Goal: Information Seeking & Learning: Learn about a topic

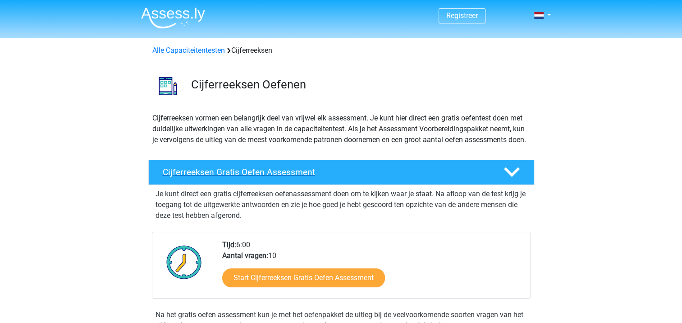
click at [316, 177] on h4 "Cijferreeksen Gratis Oefen Assessment" at bounding box center [326, 172] width 326 height 10
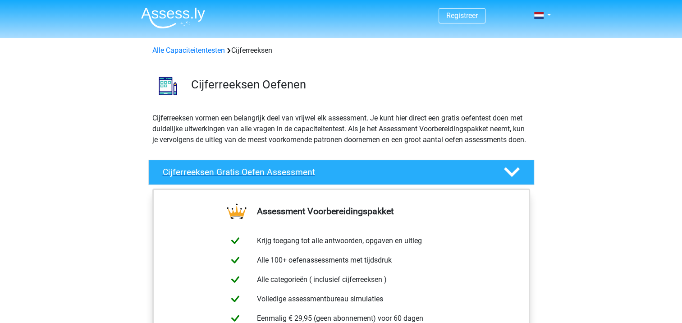
click at [316, 177] on h4 "Cijferreeksen Gratis Oefen Assessment" at bounding box center [326, 172] width 326 height 10
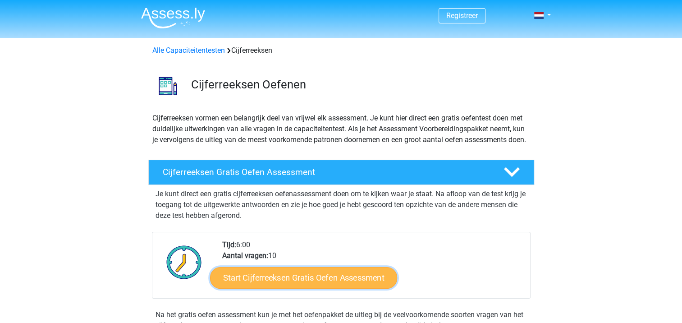
click at [332, 285] on link "Start Cijferreeksen Gratis Oefen Assessment" at bounding box center [303, 277] width 187 height 22
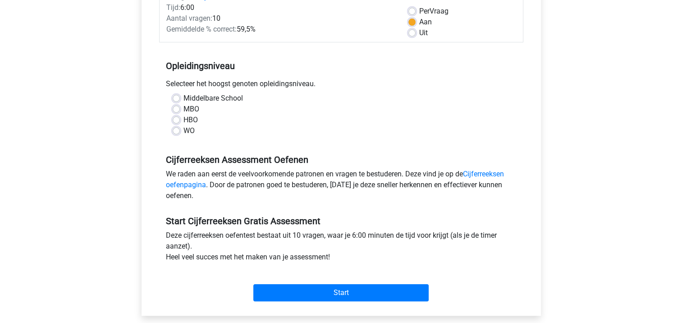
scroll to position [135, 0]
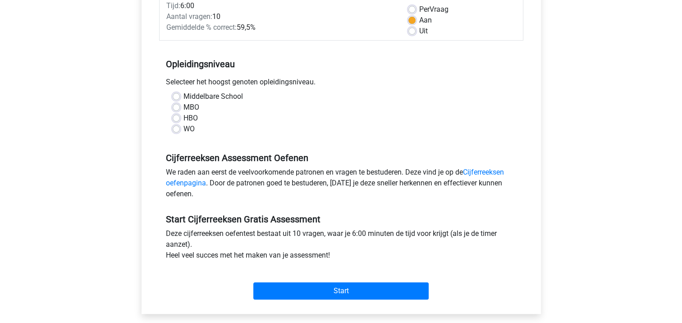
click at [181, 129] on div "WO" at bounding box center [341, 128] width 337 height 11
click at [183, 126] on label "WO" at bounding box center [188, 128] width 11 height 11
click at [177, 126] on input "WO" at bounding box center [176, 127] width 7 height 9
radio input "true"
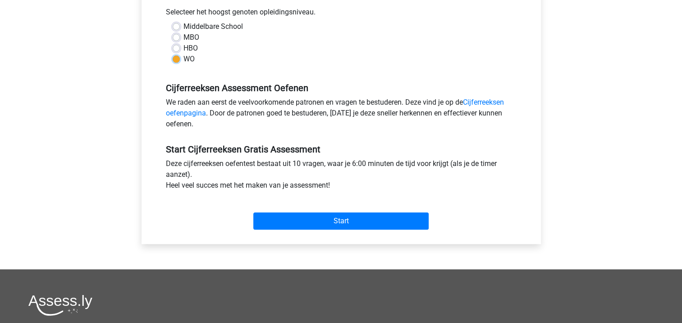
scroll to position [315, 0]
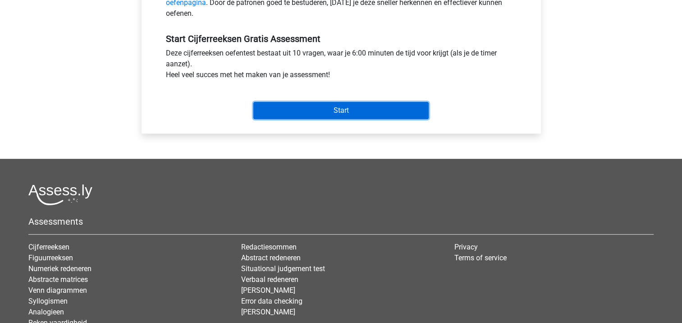
click at [321, 115] on input "Start" at bounding box center [340, 110] width 175 height 17
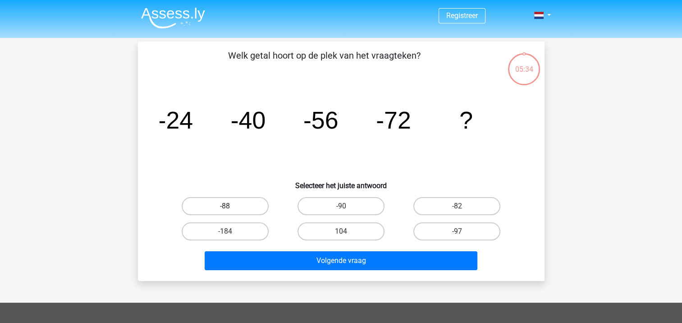
click at [216, 203] on label "-88" at bounding box center [225, 206] width 87 height 18
click at [225, 206] on input "-88" at bounding box center [228, 209] width 6 height 6
radio input "true"
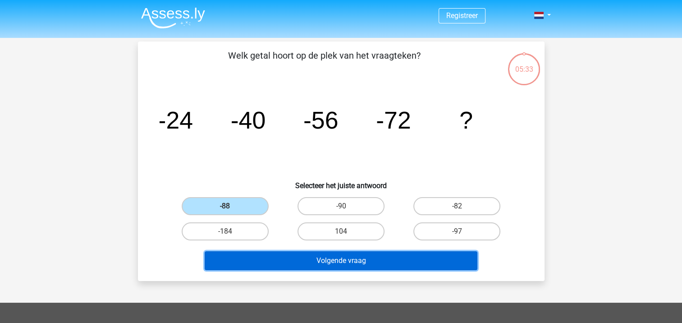
click at [351, 260] on button "Volgende vraag" at bounding box center [341, 260] width 273 height 19
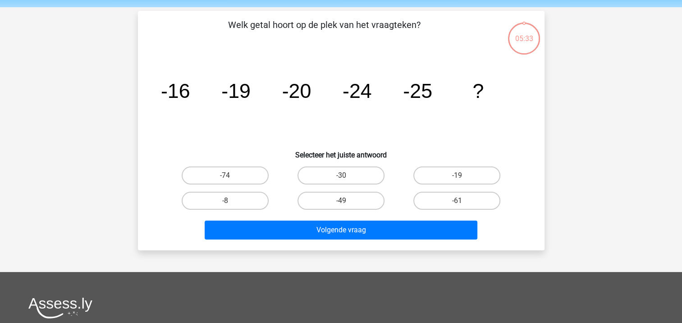
scroll to position [41, 0]
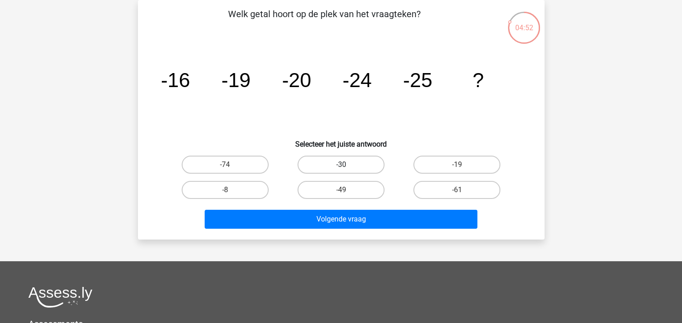
click at [332, 160] on label "-30" at bounding box center [340, 164] width 87 height 18
click at [341, 164] on input "-30" at bounding box center [344, 167] width 6 height 6
radio input "true"
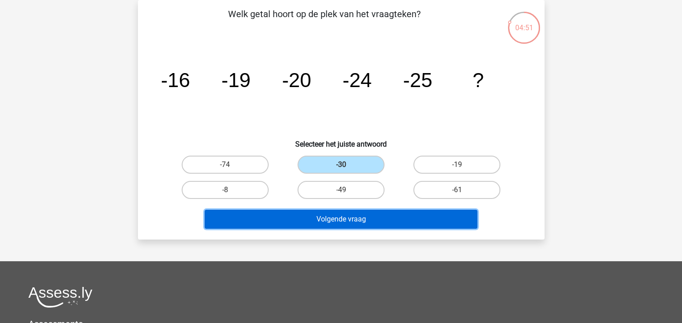
click at [389, 221] on button "Volgende vraag" at bounding box center [341, 218] width 273 height 19
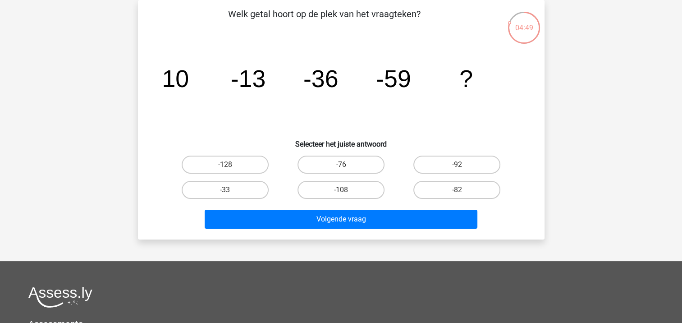
scroll to position [0, 0]
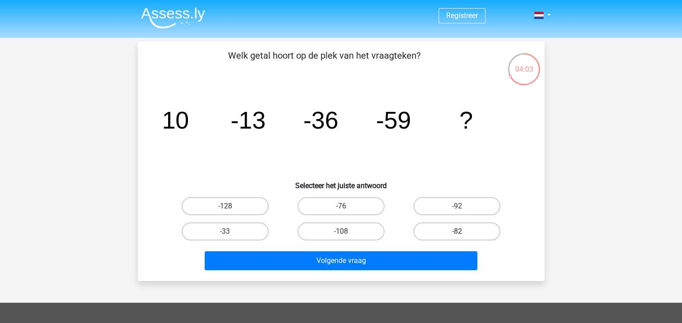
click at [447, 233] on label "-82" at bounding box center [456, 231] width 87 height 18
click at [457, 233] on input "-82" at bounding box center [460, 234] width 6 height 6
radio input "true"
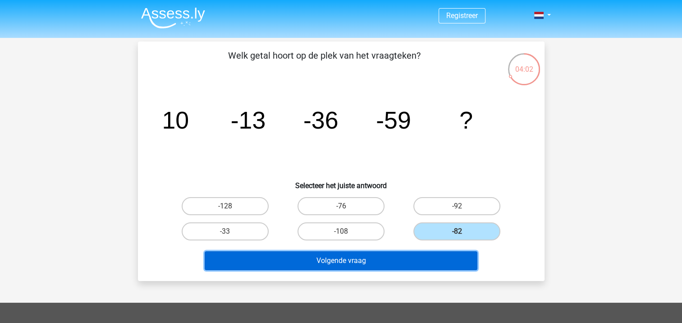
click at [382, 258] on button "Volgende vraag" at bounding box center [341, 260] width 273 height 19
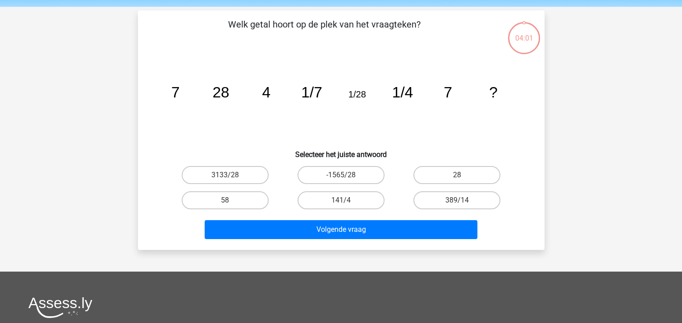
scroll to position [41, 0]
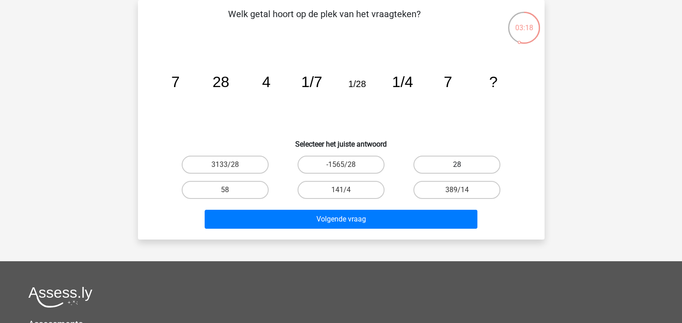
click at [467, 164] on label "28" at bounding box center [456, 164] width 87 height 18
click at [463, 164] on input "28" at bounding box center [460, 167] width 6 height 6
radio input "true"
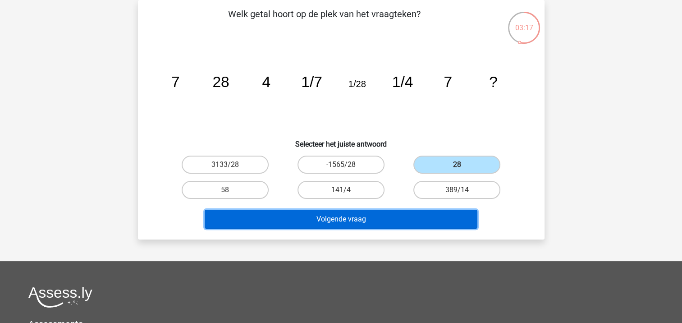
click at [446, 216] on button "Volgende vraag" at bounding box center [341, 218] width 273 height 19
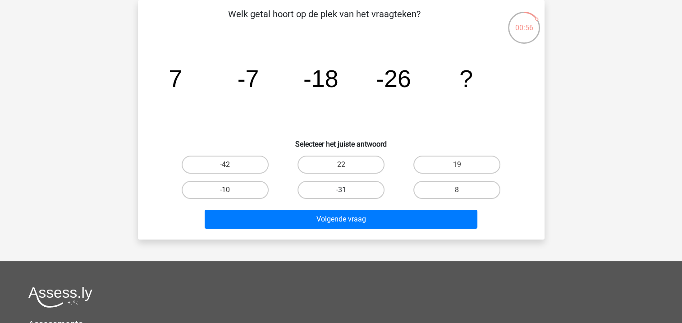
click at [335, 192] on label "-31" at bounding box center [340, 190] width 87 height 18
click at [341, 192] on input "-31" at bounding box center [344, 193] width 6 height 6
radio input "true"
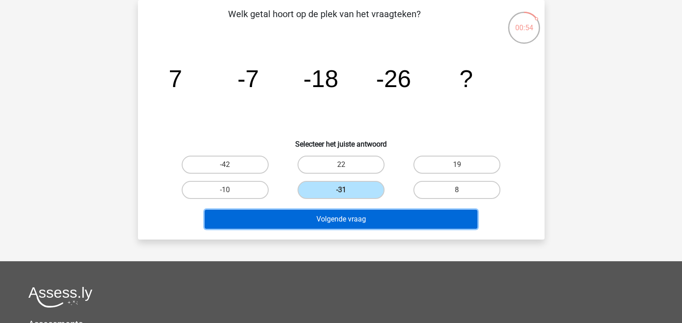
click at [372, 218] on button "Volgende vraag" at bounding box center [341, 218] width 273 height 19
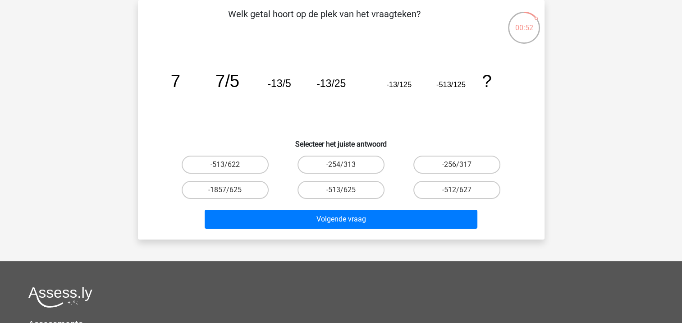
scroll to position [0, 0]
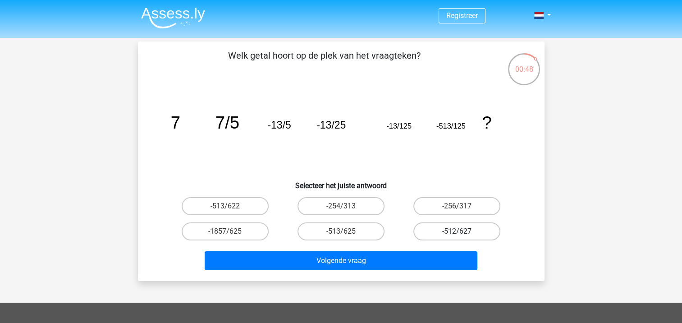
click at [471, 236] on label "-512/627" at bounding box center [456, 231] width 87 height 18
click at [463, 236] on input "-512/627" at bounding box center [460, 234] width 6 height 6
radio input "true"
click at [258, 229] on label "-1857/625" at bounding box center [225, 231] width 87 height 18
click at [231, 231] on input "-1857/625" at bounding box center [228, 234] width 6 height 6
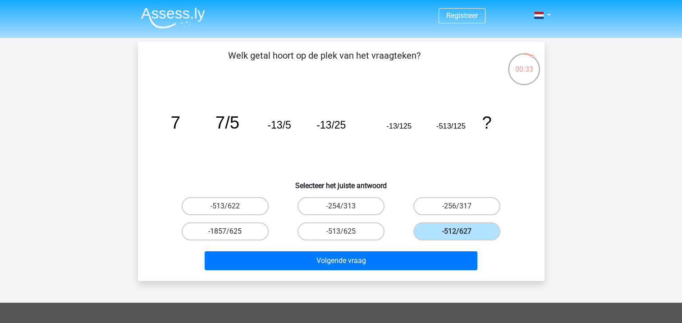
radio input "true"
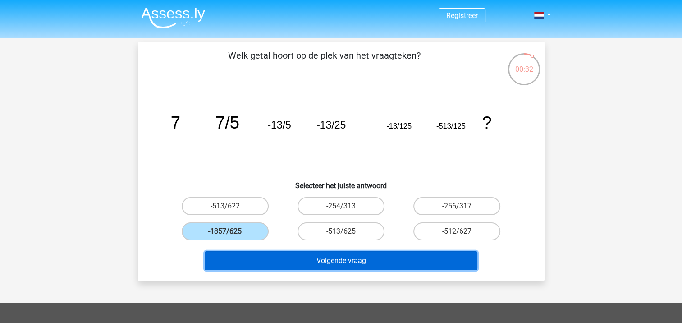
click at [351, 261] on button "Volgende vraag" at bounding box center [341, 260] width 273 height 19
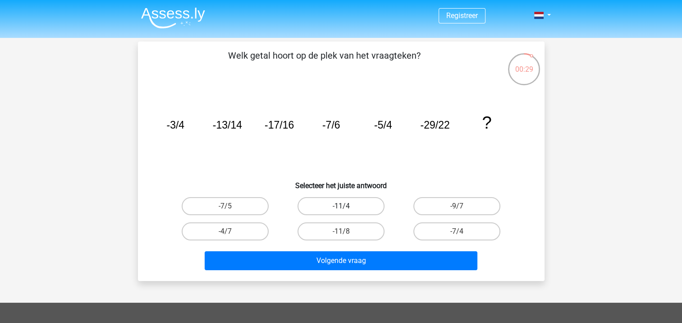
click at [360, 207] on label "-11/4" at bounding box center [340, 206] width 87 height 18
click at [346, 207] on input "-11/4" at bounding box center [344, 209] width 6 height 6
radio input "true"
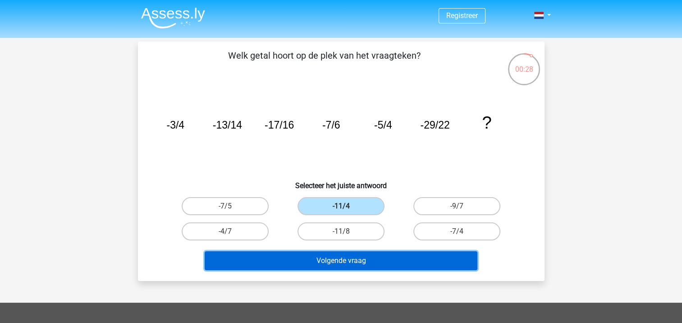
click at [384, 256] on button "Volgende vraag" at bounding box center [341, 260] width 273 height 19
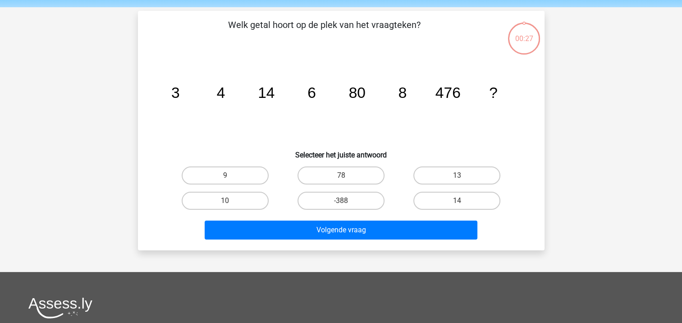
scroll to position [41, 0]
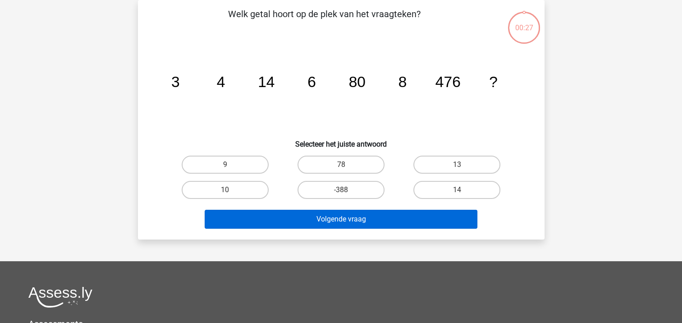
drag, startPoint x: 485, startPoint y: 168, endPoint x: 473, endPoint y: 210, distance: 44.5
click at [484, 169] on label "13" at bounding box center [456, 164] width 87 height 18
click at [463, 169] on input "13" at bounding box center [460, 167] width 6 height 6
radio input "true"
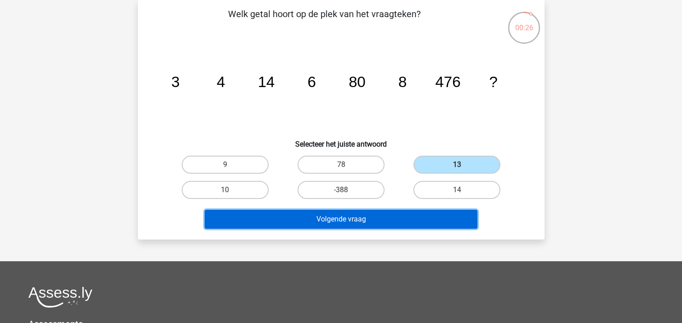
click at [445, 212] on button "Volgende vraag" at bounding box center [341, 218] width 273 height 19
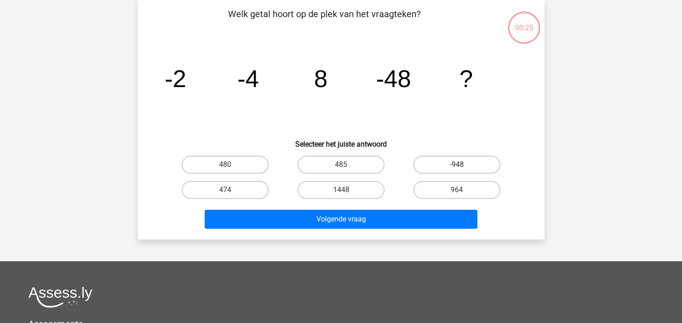
click at [472, 162] on label "-948" at bounding box center [456, 164] width 87 height 18
click at [463, 164] on input "-948" at bounding box center [460, 167] width 6 height 6
radio input "true"
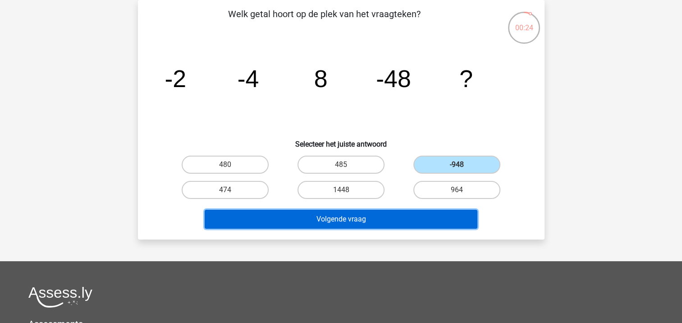
click at [463, 220] on button "Volgende vraag" at bounding box center [341, 218] width 273 height 19
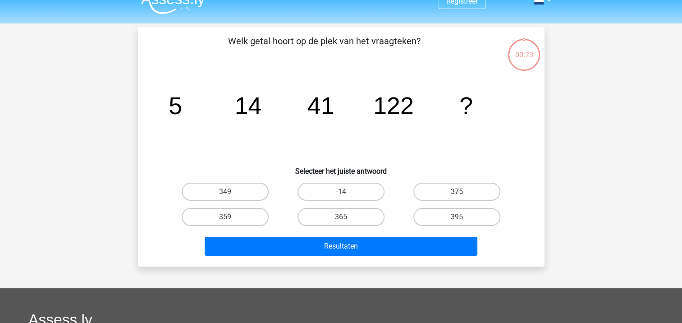
scroll to position [0, 0]
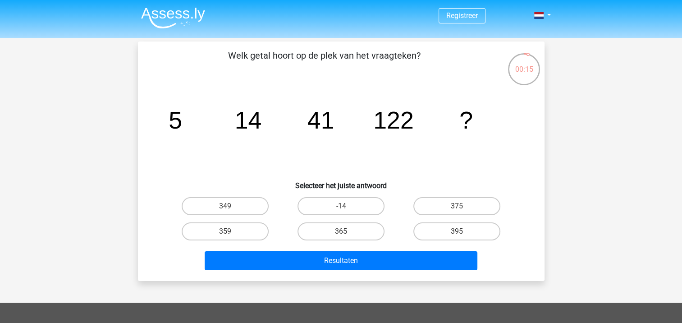
click at [346, 232] on input "365" at bounding box center [344, 234] width 6 height 6
radio input "true"
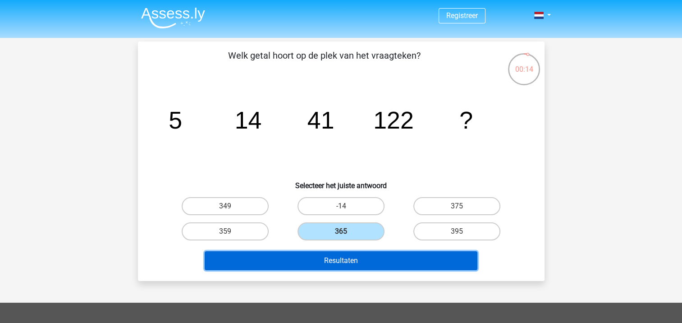
click at [338, 261] on button "Resultaten" at bounding box center [341, 260] width 273 height 19
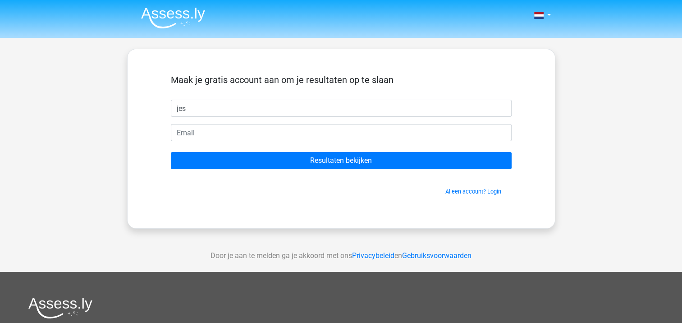
type input "jes"
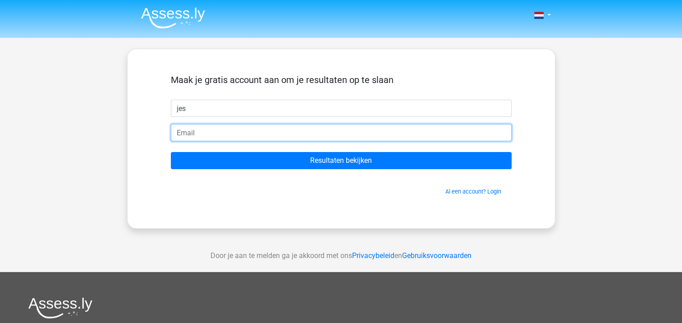
click at [319, 133] on input "email" at bounding box center [341, 132] width 341 height 17
type input "[EMAIL_ADDRESS][DOMAIN_NAME]"
click at [171, 152] on input "Resultaten bekijken" at bounding box center [341, 160] width 341 height 17
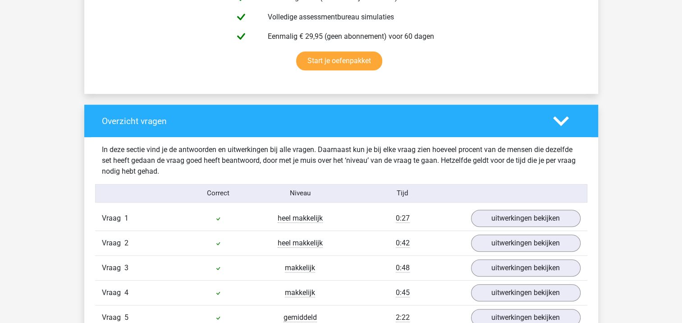
scroll to position [676, 0]
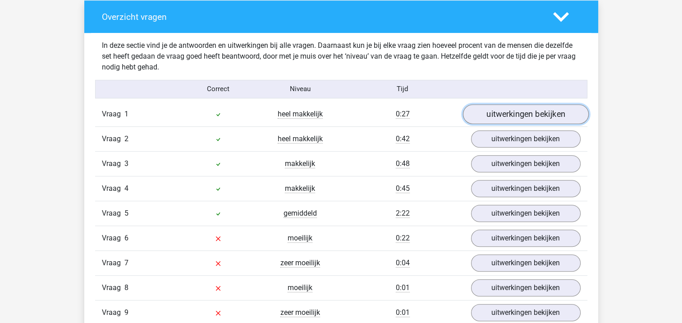
click at [565, 111] on link "uitwerkingen bekijken" at bounding box center [525, 114] width 126 height 20
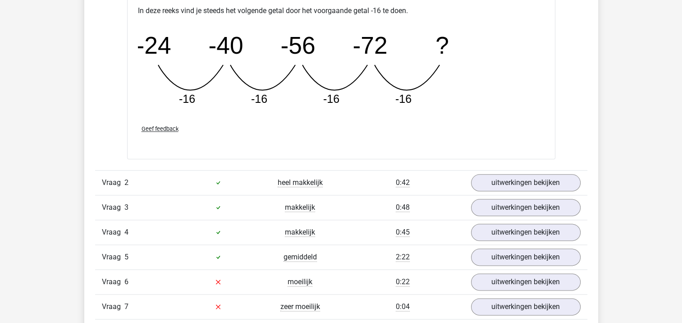
scroll to position [1081, 0]
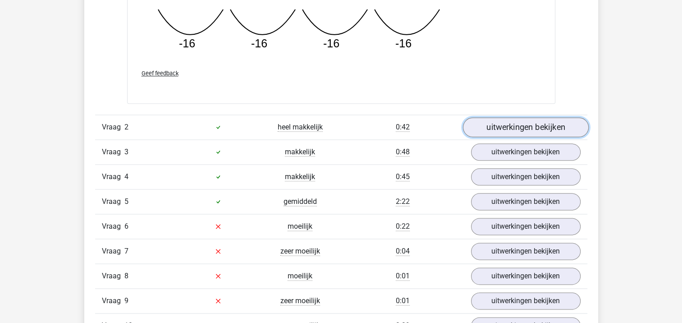
click at [559, 127] on link "uitwerkingen bekijken" at bounding box center [525, 127] width 126 height 20
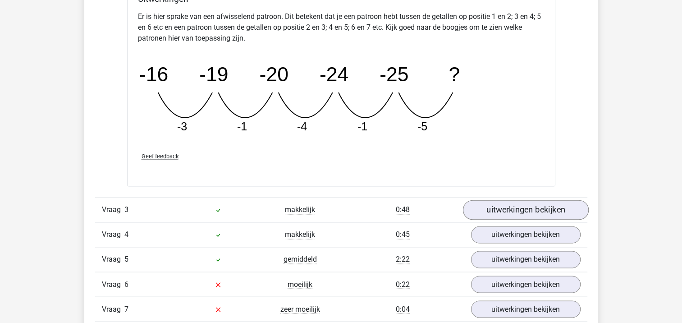
scroll to position [1532, 0]
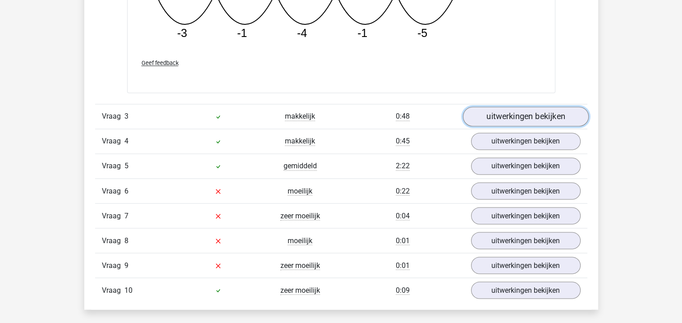
click at [551, 121] on link "uitwerkingen bekijken" at bounding box center [525, 116] width 126 height 20
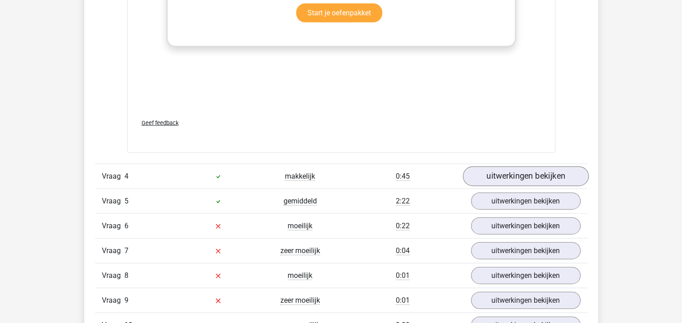
scroll to position [2072, 0]
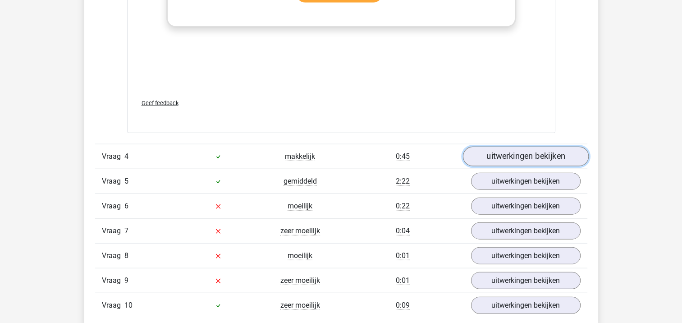
click at [549, 154] on link "uitwerkingen bekijken" at bounding box center [525, 156] width 126 height 20
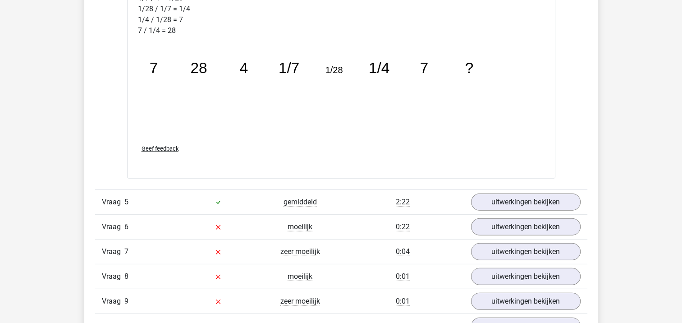
scroll to position [2523, 0]
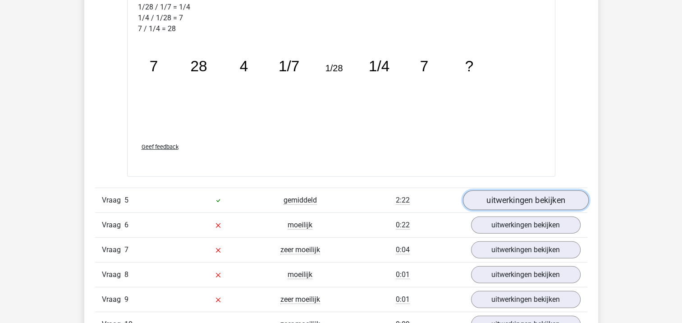
click at [535, 197] on link "uitwerkingen bekijken" at bounding box center [525, 200] width 126 height 20
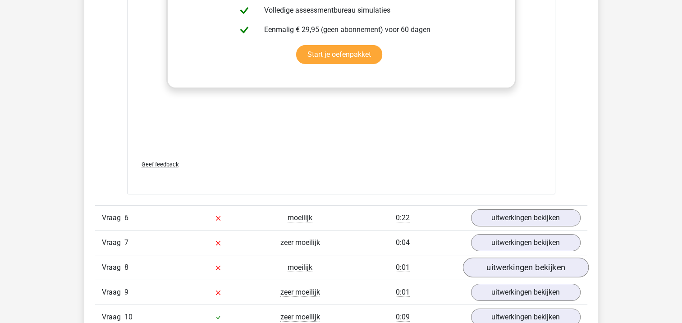
scroll to position [3199, 0]
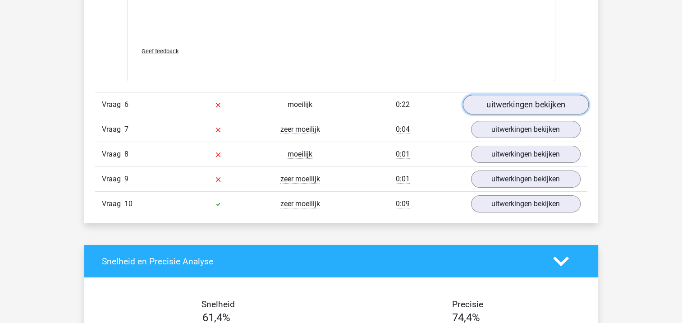
click at [510, 99] on link "uitwerkingen bekijken" at bounding box center [525, 105] width 126 height 20
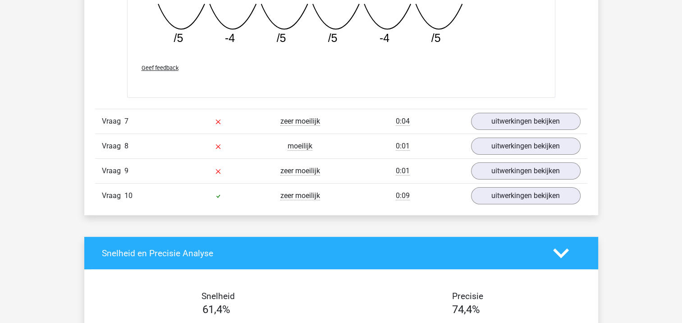
scroll to position [3604, 0]
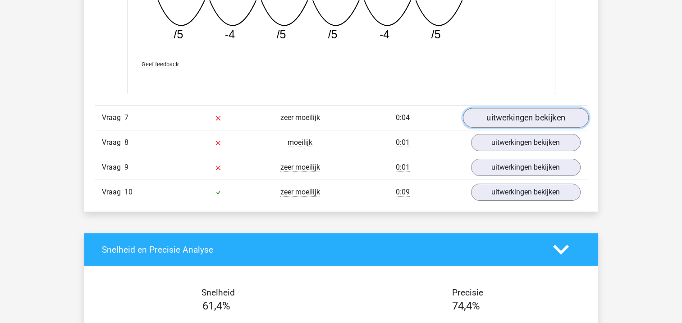
click at [516, 116] on link "uitwerkingen bekijken" at bounding box center [525, 118] width 126 height 20
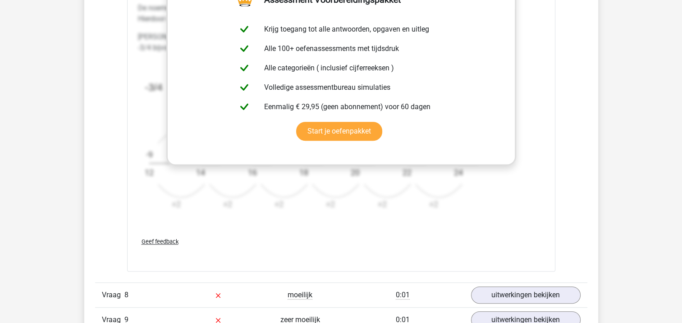
scroll to position [4190, 0]
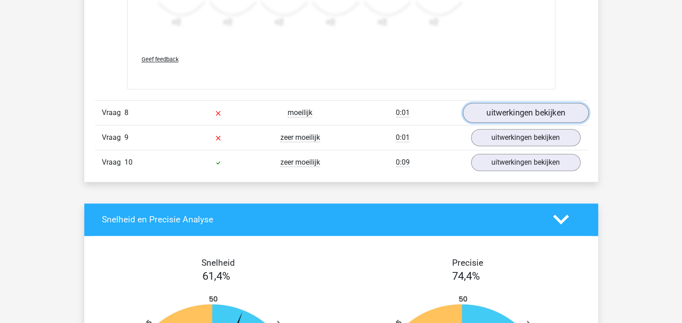
click at [523, 109] on link "uitwerkingen bekijken" at bounding box center [525, 113] width 126 height 20
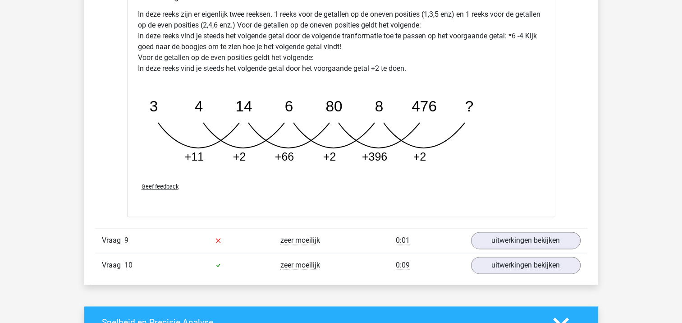
scroll to position [4595, 0]
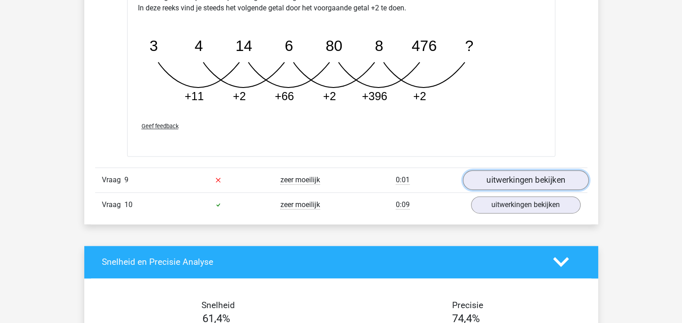
click at [497, 182] on link "uitwerkingen bekijken" at bounding box center [525, 180] width 126 height 20
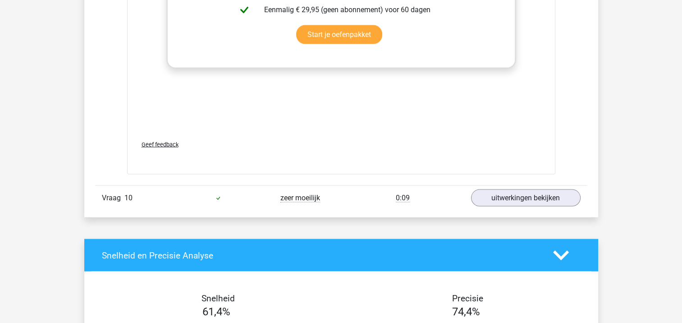
scroll to position [5226, 0]
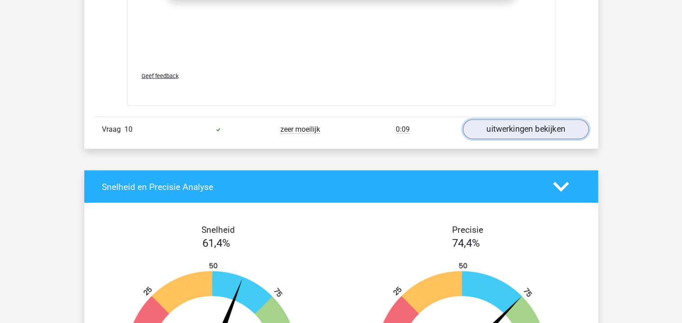
click at [505, 119] on link "uitwerkingen bekijken" at bounding box center [525, 129] width 126 height 20
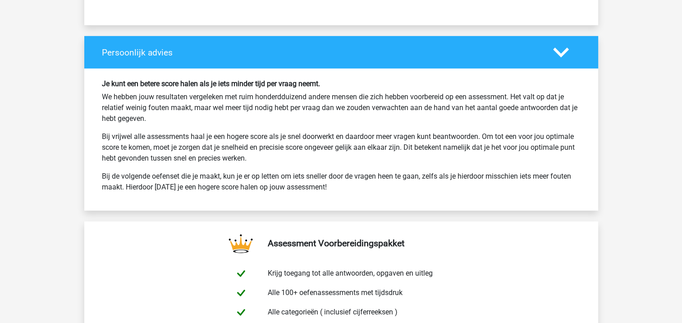
scroll to position [6353, 0]
